Goal: Entertainment & Leisure: Consume media (video, audio)

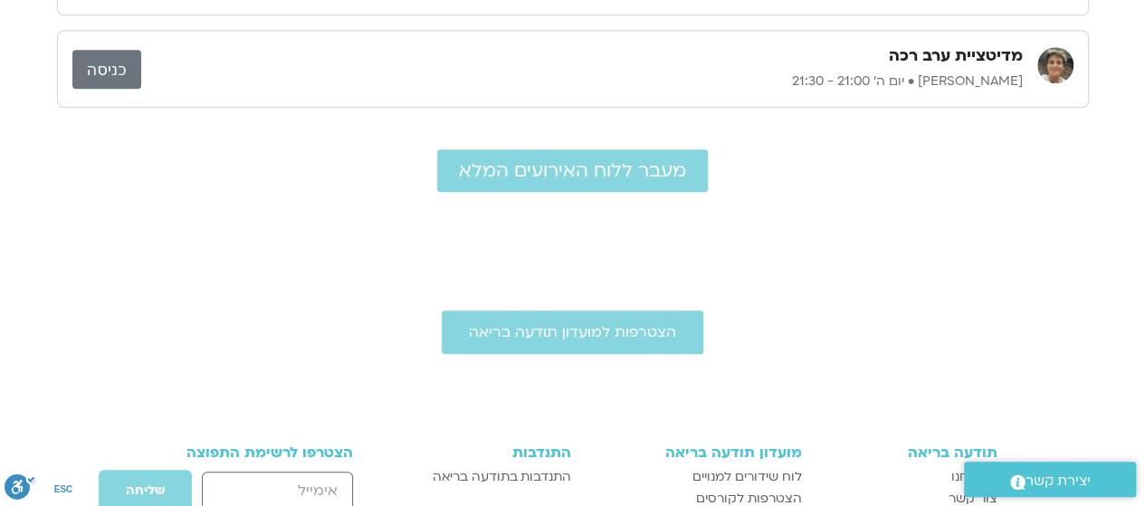
scroll to position [633, 0]
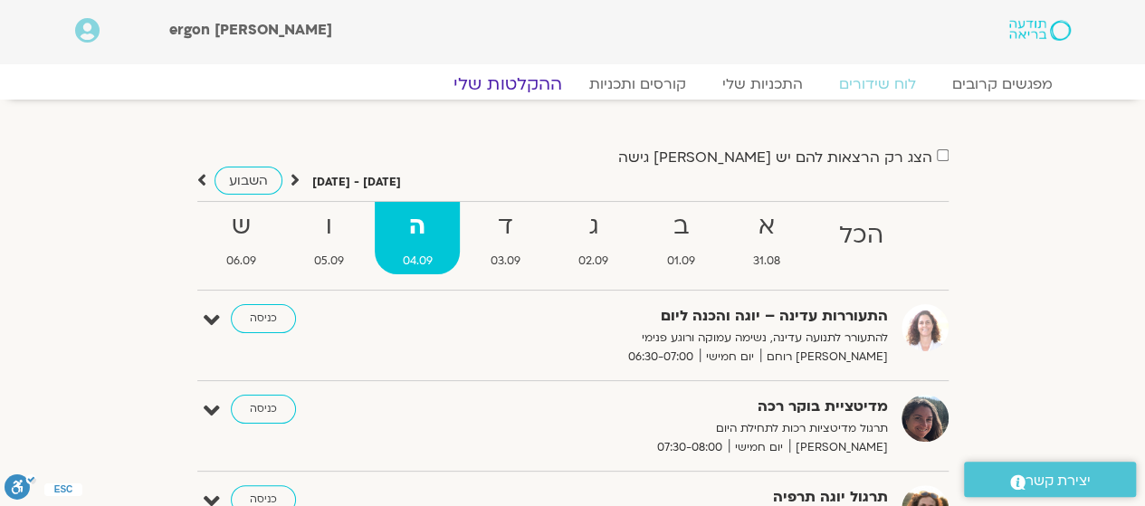
click at [527, 73] on link "ההקלטות שלי" at bounding box center [508, 84] width 152 height 22
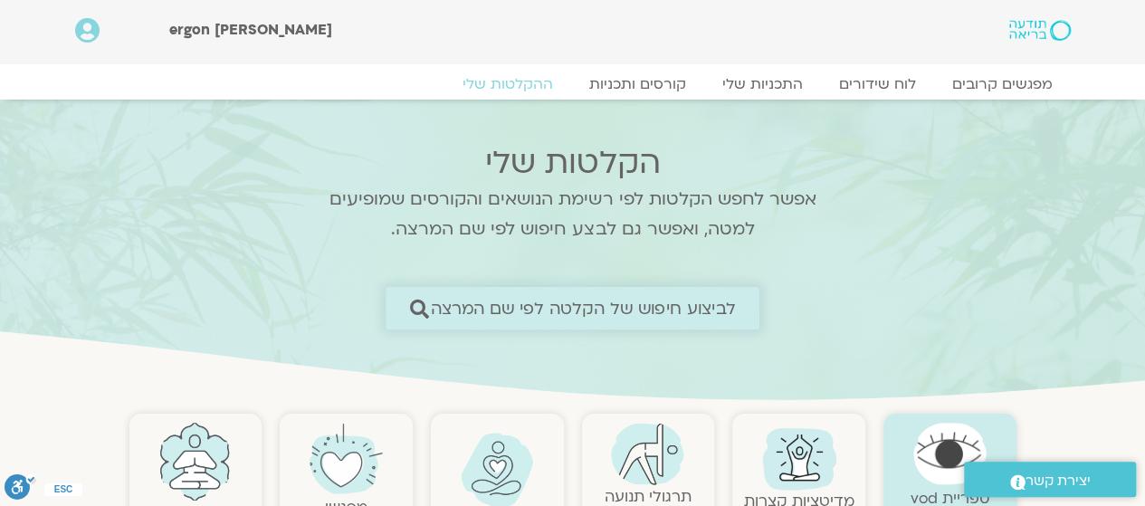
click at [693, 307] on span "לביצוע חיפוש של הקלטה לפי שם המרצה" at bounding box center [583, 308] width 305 height 19
click at [726, 308] on span "לביצוע חיפוש של הקלטה לפי שם המרצה" at bounding box center [583, 308] width 305 height 19
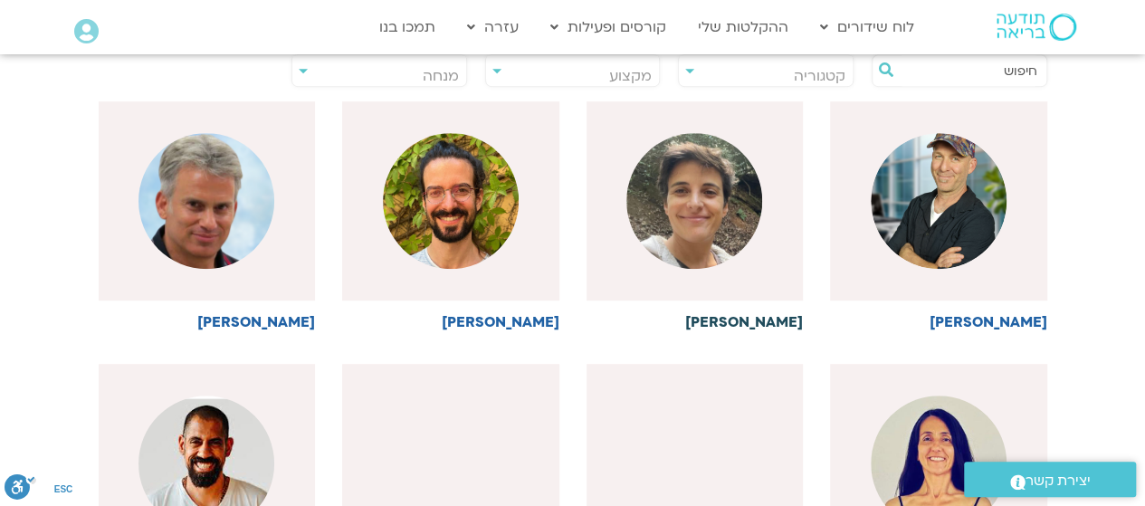
scroll to position [711, 0]
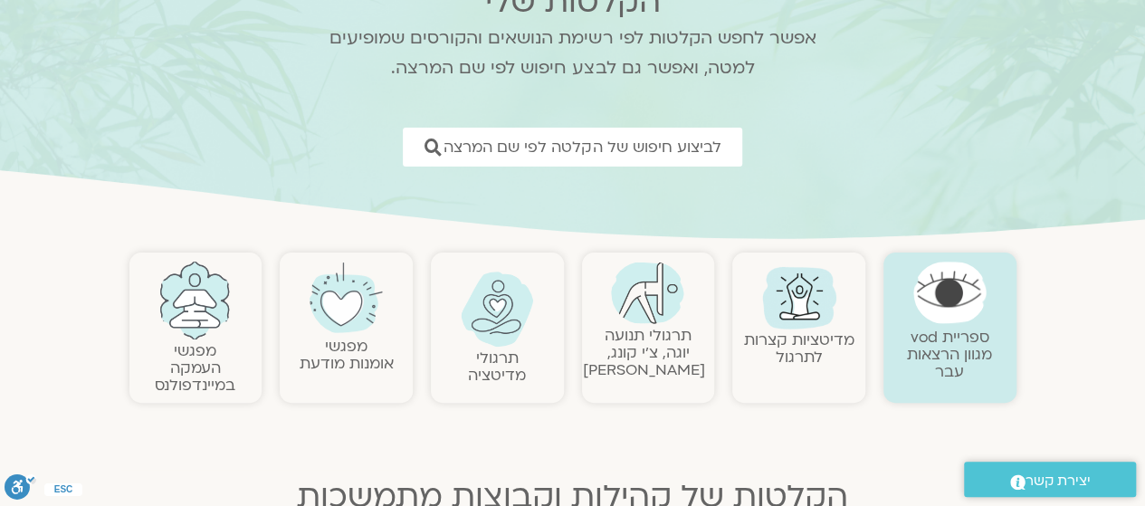
scroll to position [362, 0]
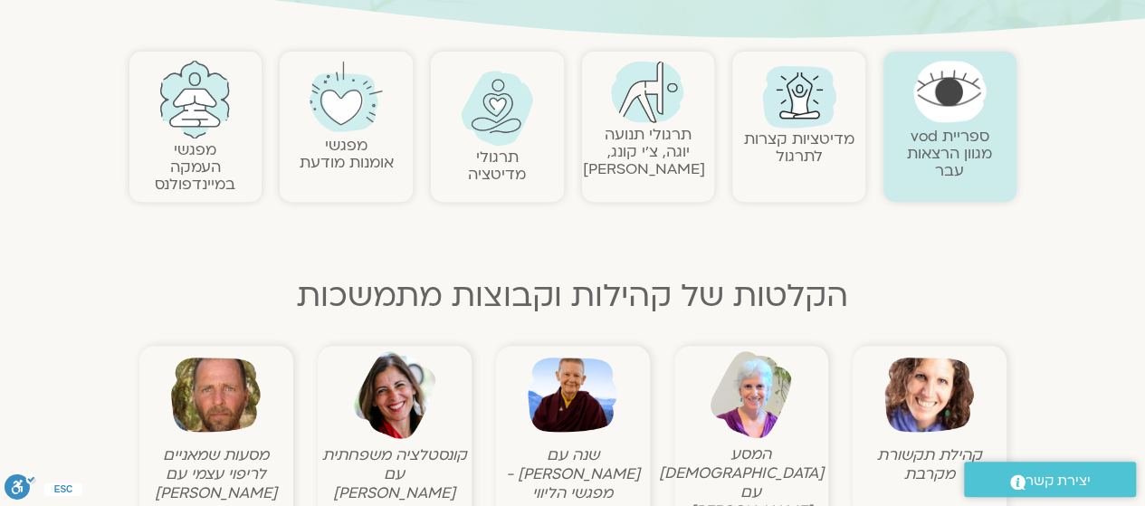
click at [919, 397] on img at bounding box center [929, 395] width 90 height 90
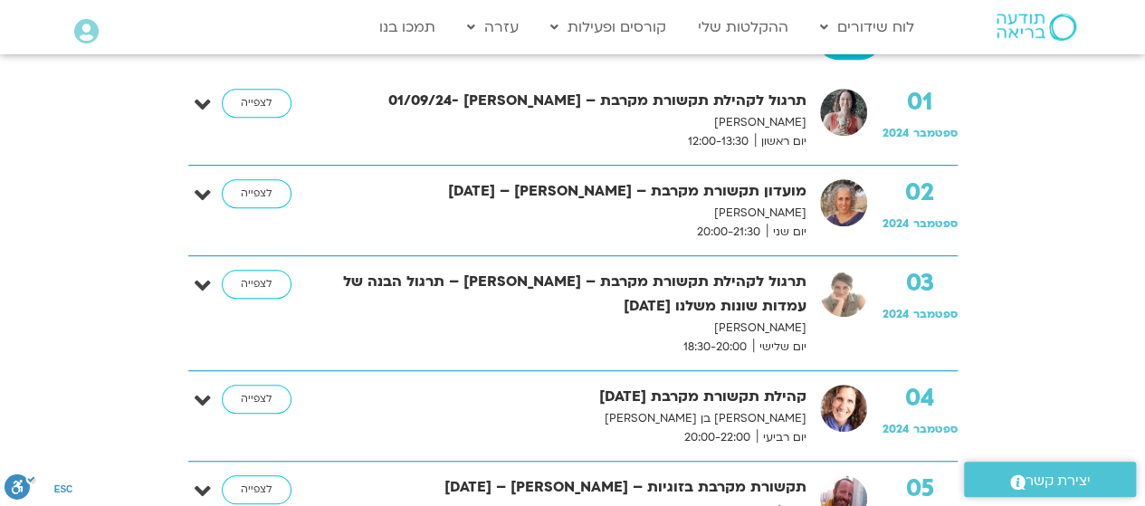
scroll to position [362, 0]
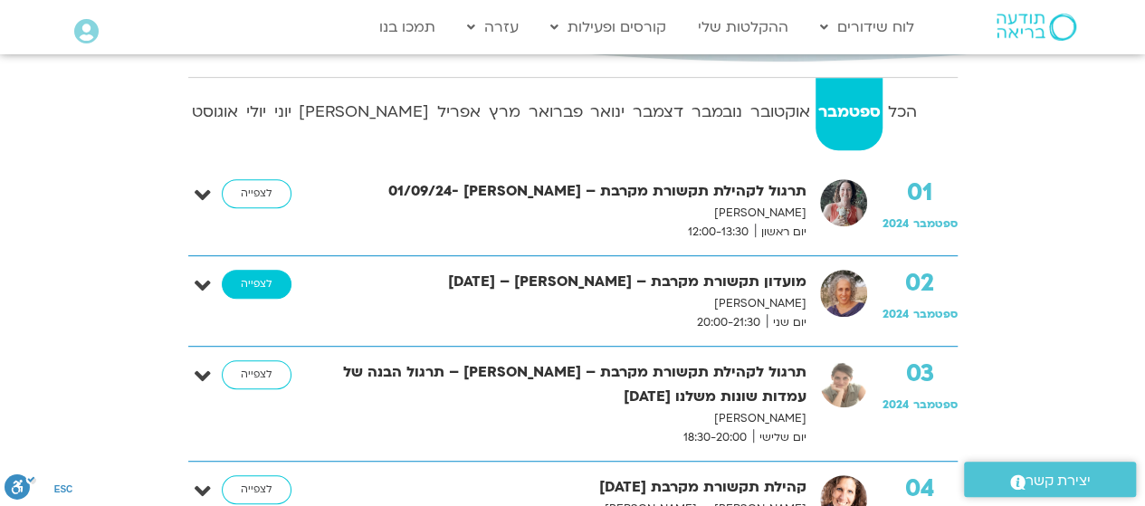
click at [252, 279] on link "לצפייה" at bounding box center [257, 284] width 70 height 29
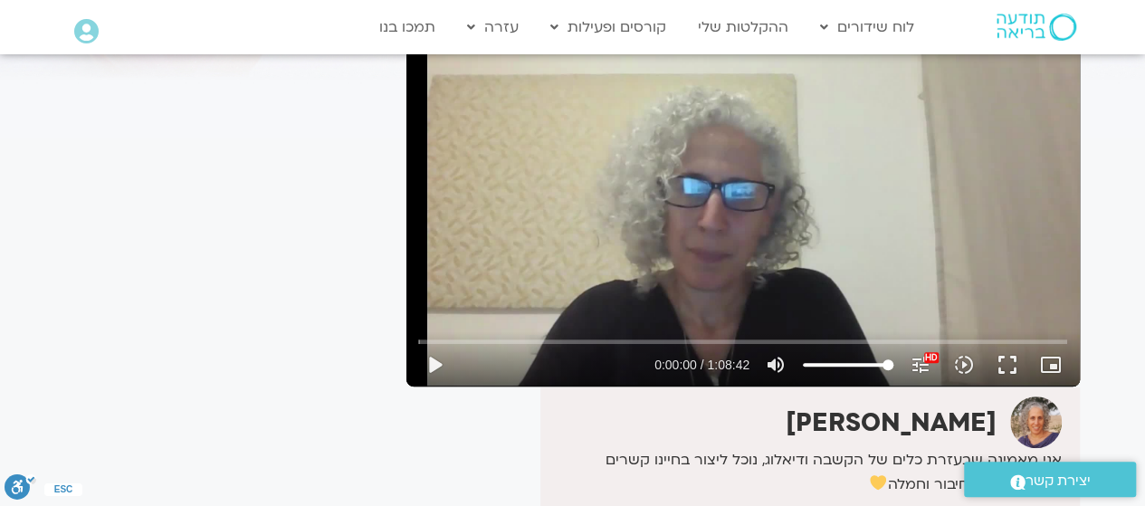
scroll to position [181, 0]
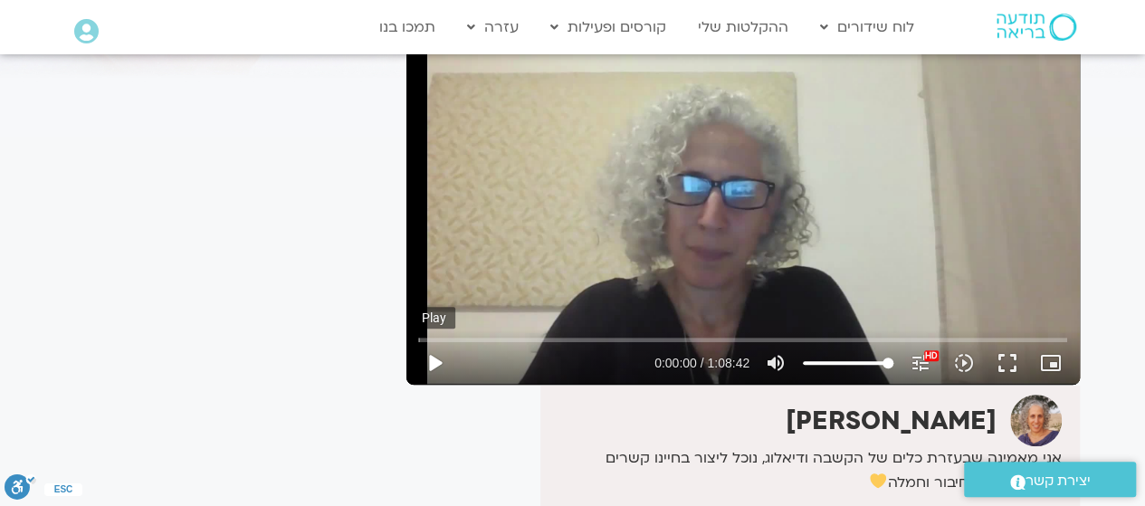
click at [433, 366] on button "play_arrow" at bounding box center [434, 362] width 43 height 43
click at [436, 360] on button "pause" at bounding box center [434, 362] width 43 height 43
type input "46.752126"
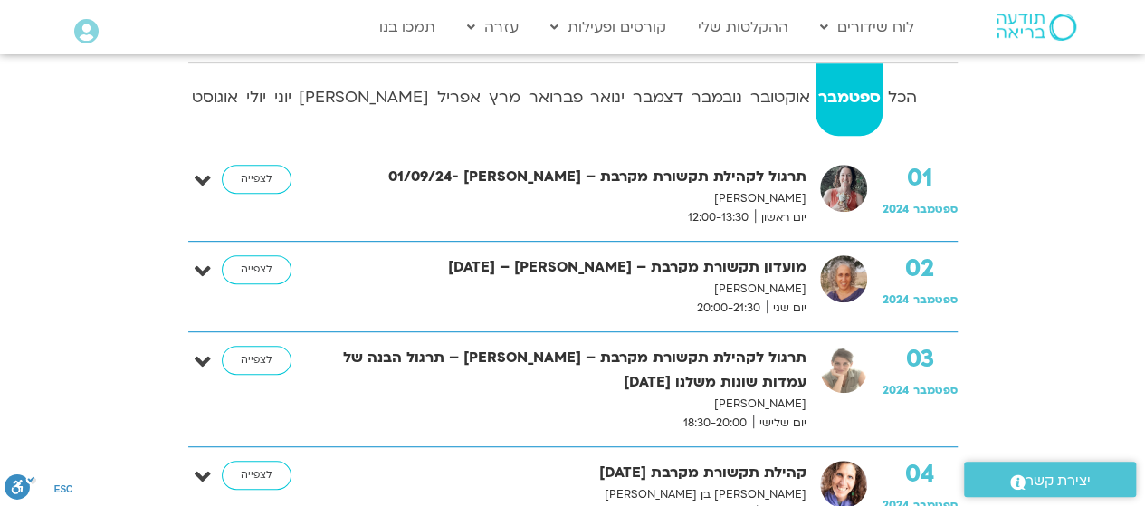
scroll to position [362, 0]
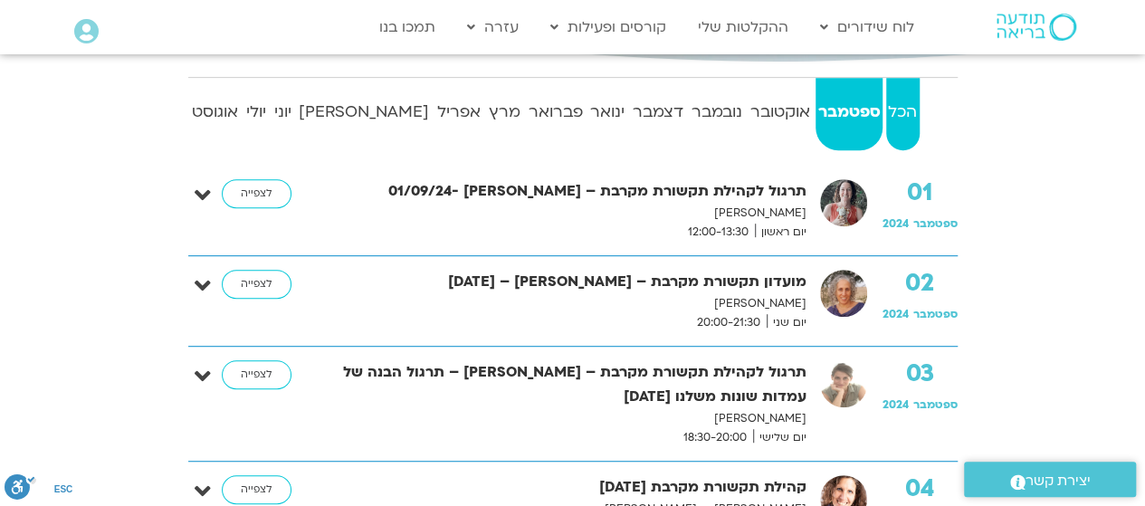
click at [898, 108] on strong "הכל" at bounding box center [902, 112] width 33 height 27
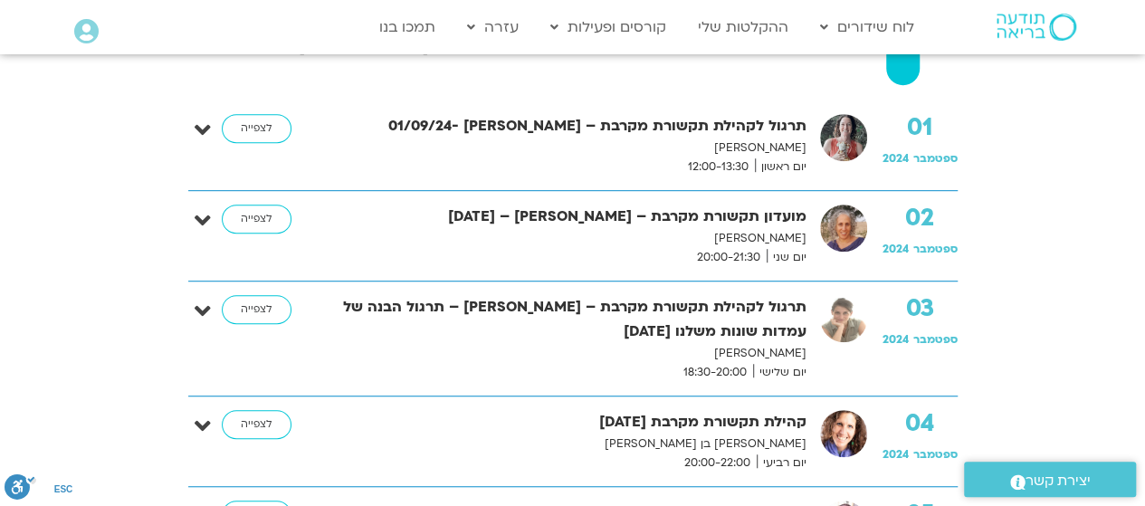
scroll to position [271, 0]
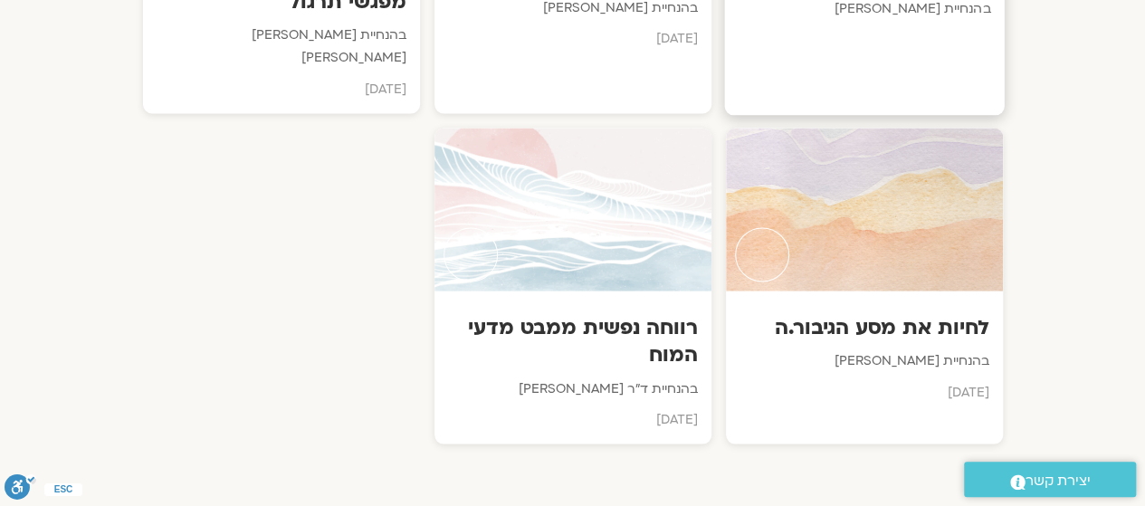
scroll to position [1267, 0]
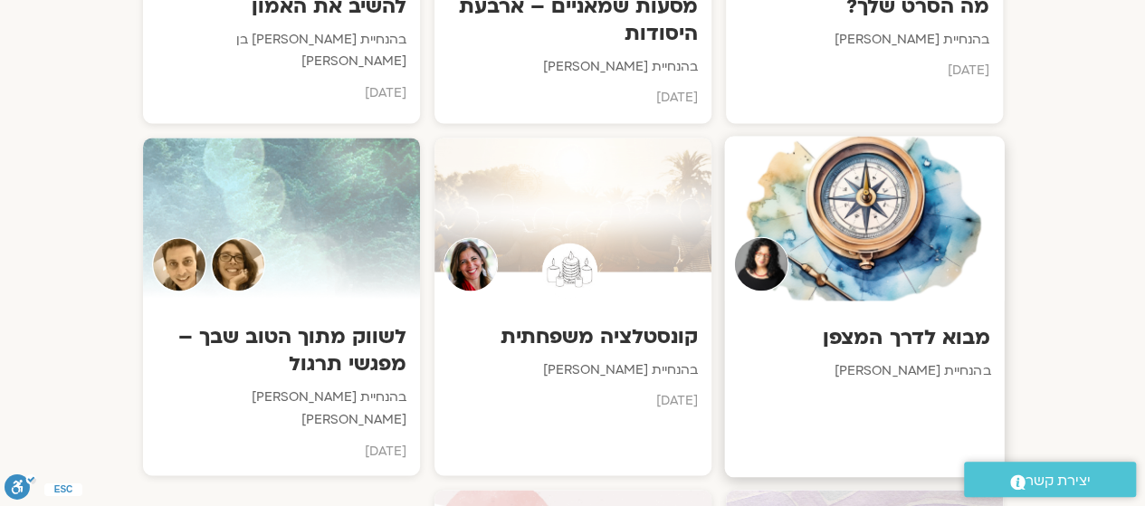
click at [876, 219] on div at bounding box center [864, 218] width 280 height 165
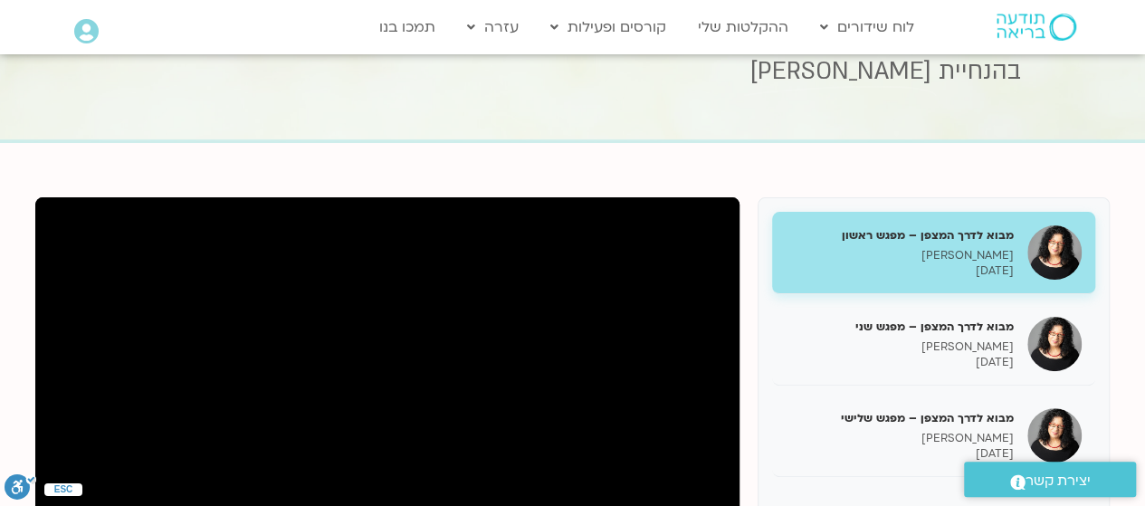
scroll to position [181, 0]
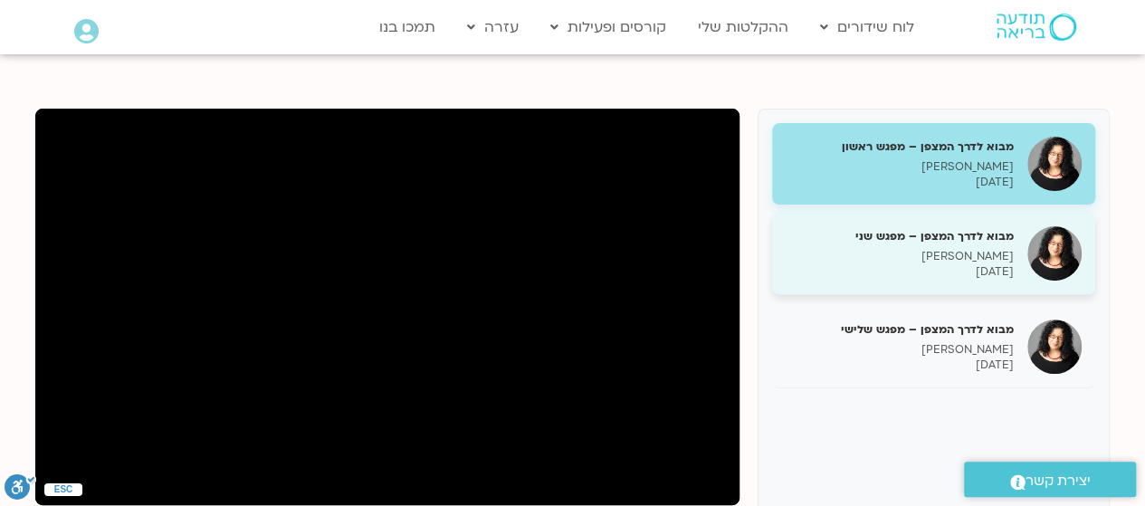
click at [994, 246] on div "מבוא לדרך המצפן – מפגש שני [PERSON_NAME] [DATE]" at bounding box center [899, 254] width 228 height 52
